Goal: Information Seeking & Learning: Learn about a topic

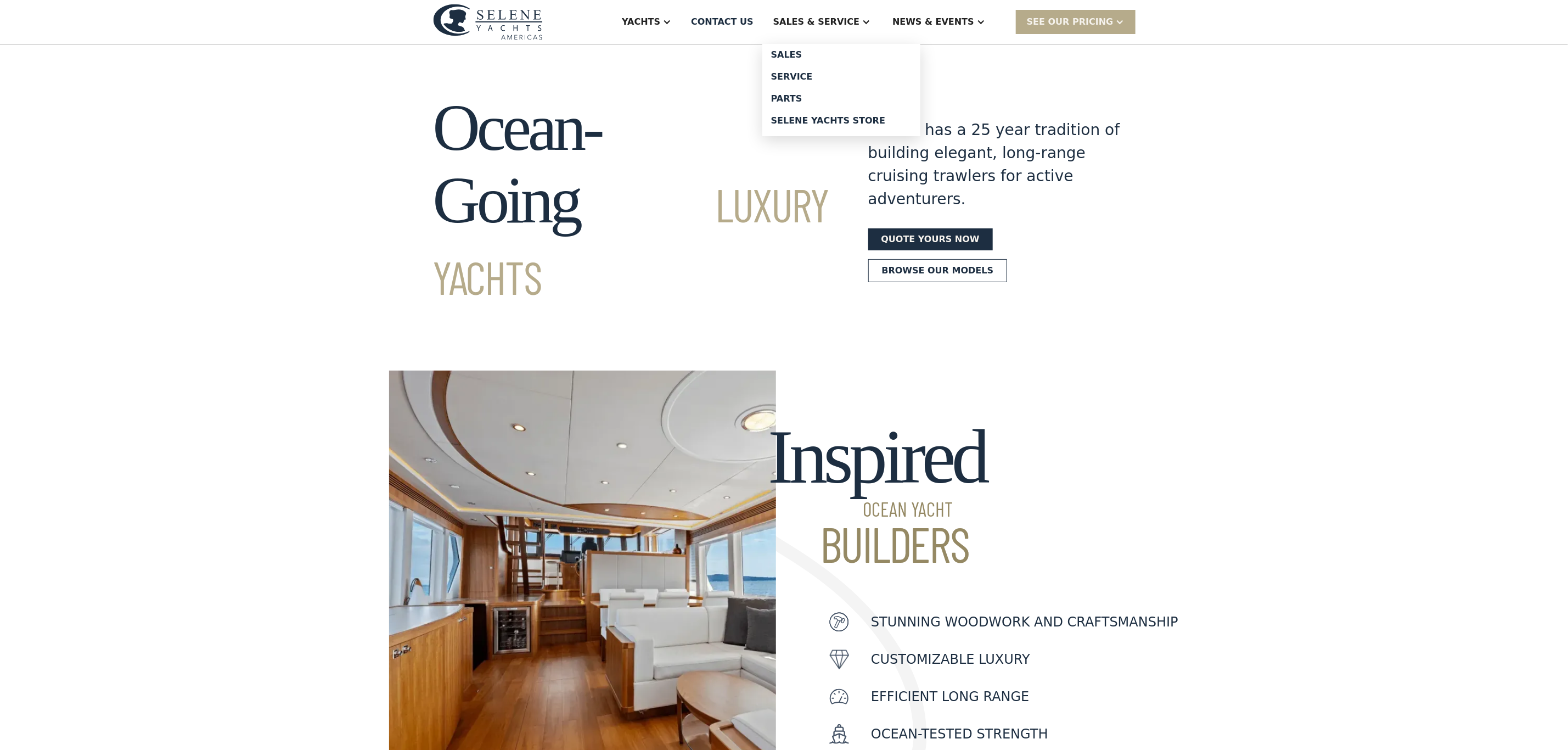
click at [860, 17] on div "Sales & Service" at bounding box center [815, 22] width 86 height 13
click at [860, 24] on div "Sales & Service" at bounding box center [815, 22] width 86 height 13
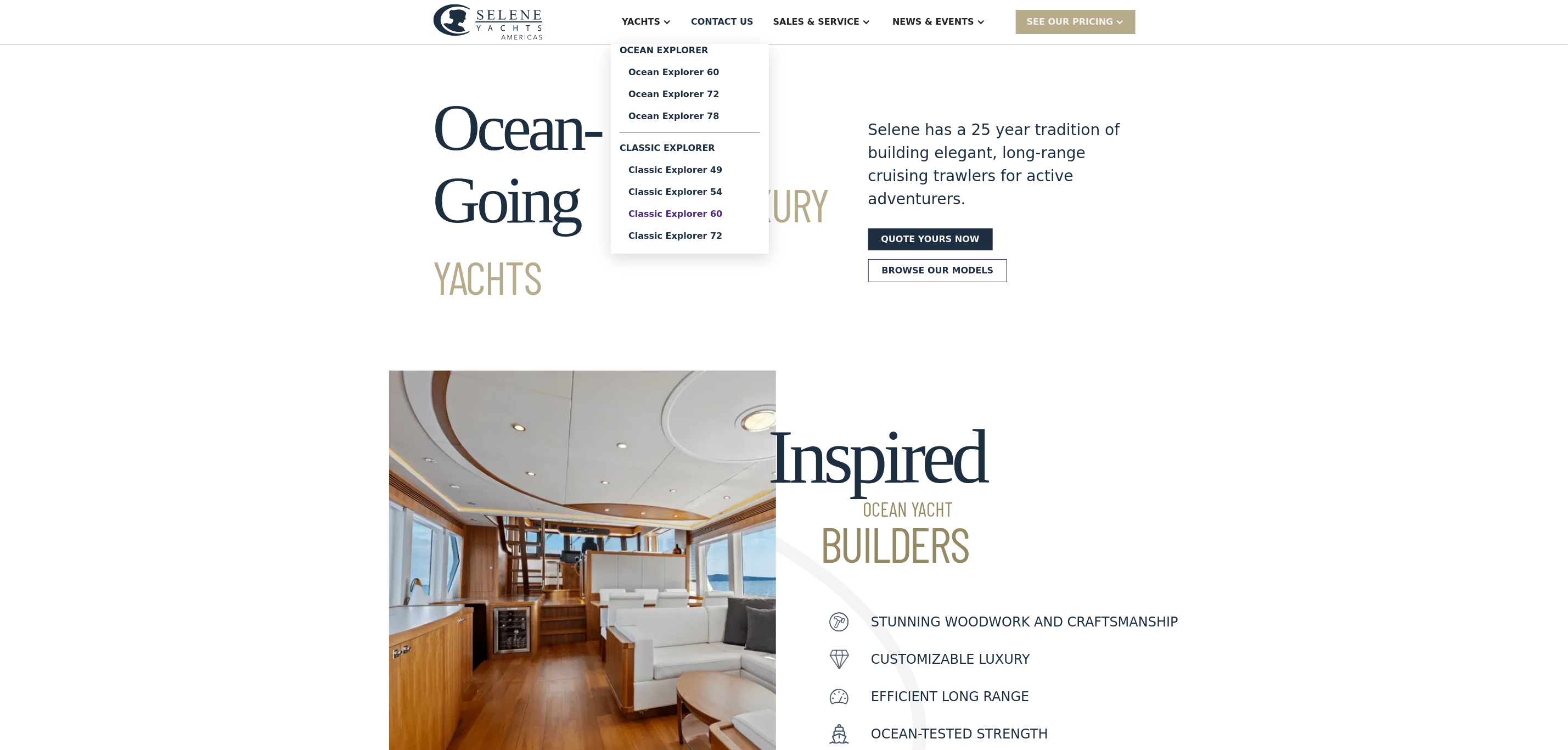
click at [713, 214] on div "Classic Explorer 60" at bounding box center [689, 214] width 123 height 9
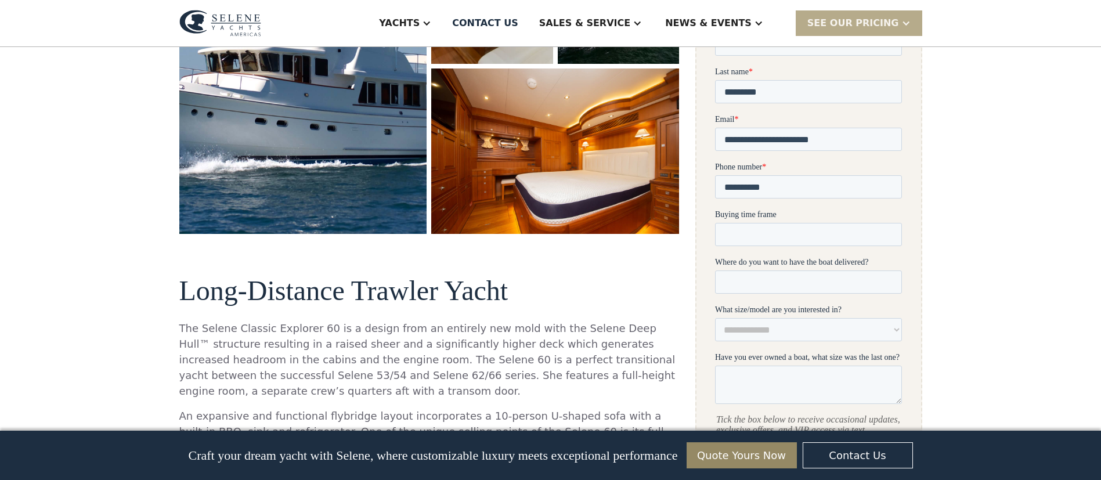
scroll to position [348, 0]
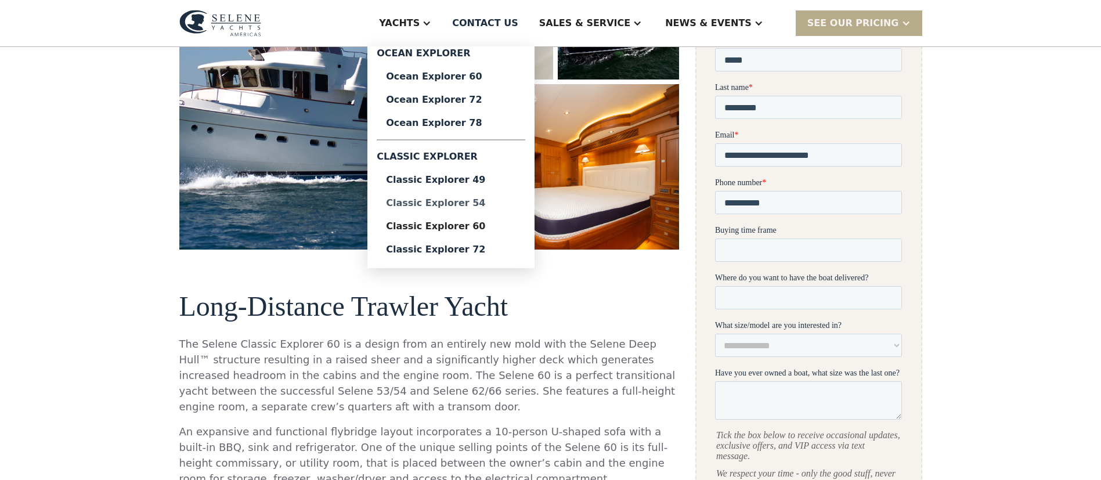
click at [494, 204] on div "Classic Explorer 54" at bounding box center [451, 202] width 130 height 9
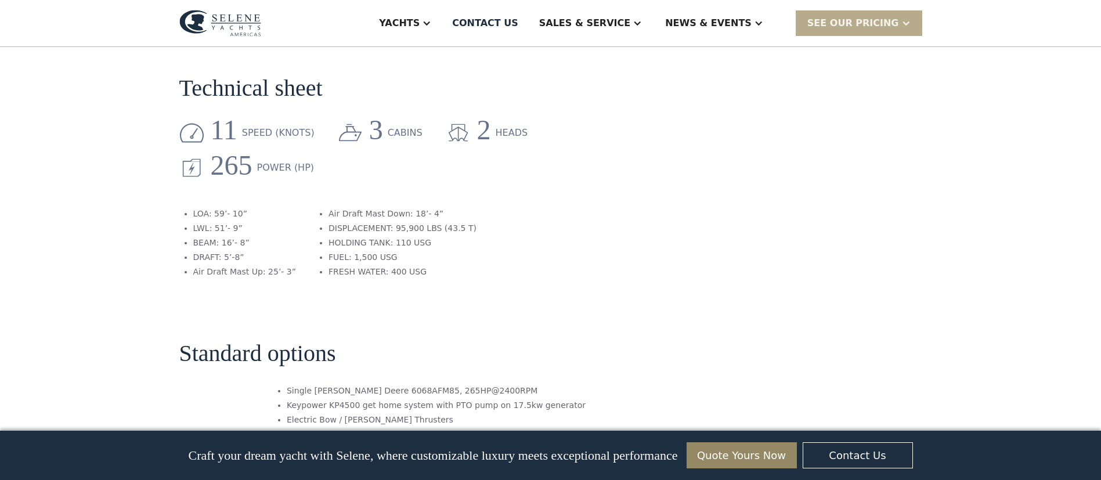
scroll to position [1479, 0]
